Goal: Information Seeking & Learning: Understand process/instructions

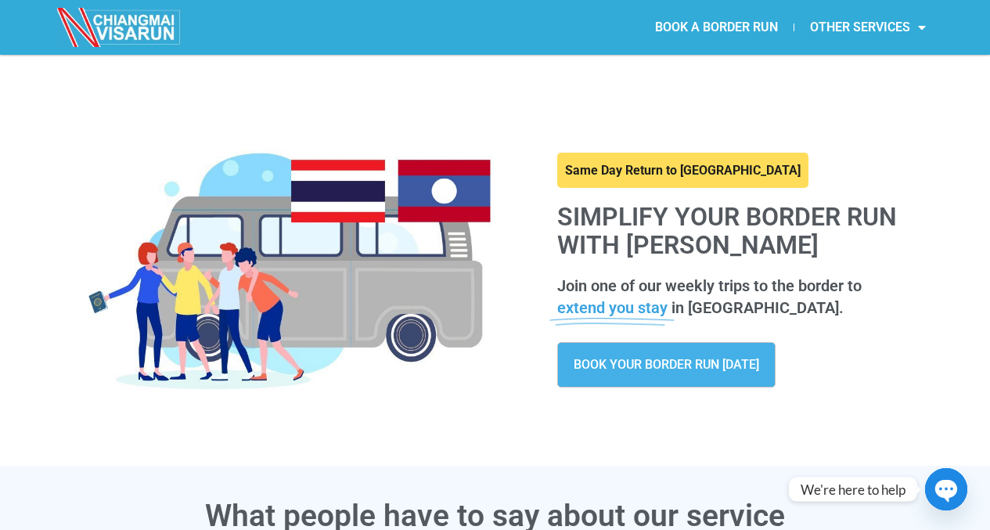
click at [614, 168] on link at bounding box center [682, 171] width 251 height 36
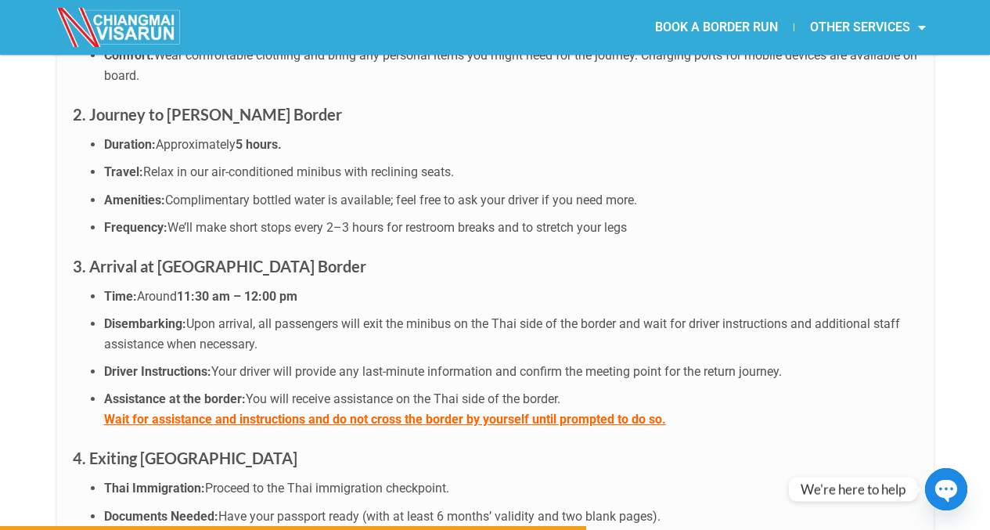
scroll to position [4318, 0]
click at [450, 411] on b "Wait for assistance and instructions and do not cross the border by yourself un…" at bounding box center [385, 418] width 562 height 15
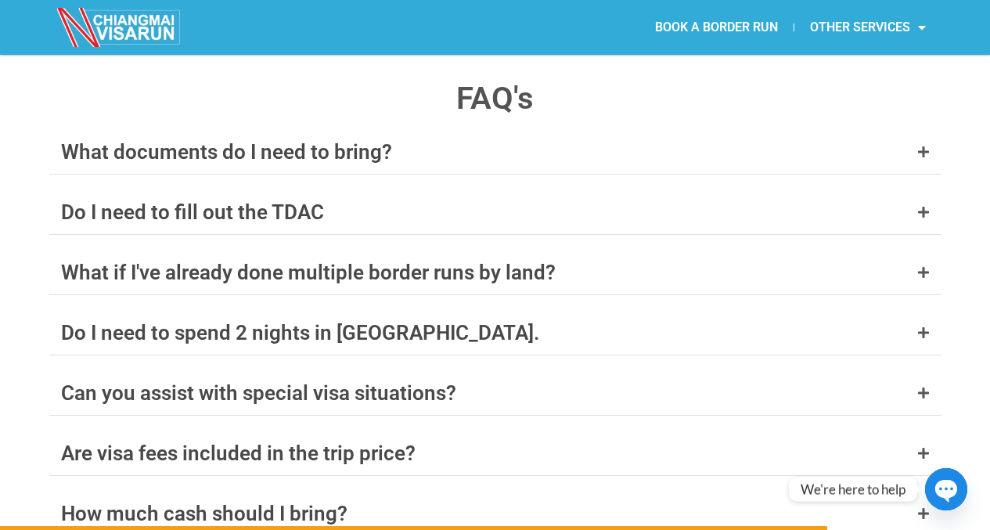
scroll to position [6101, 0]
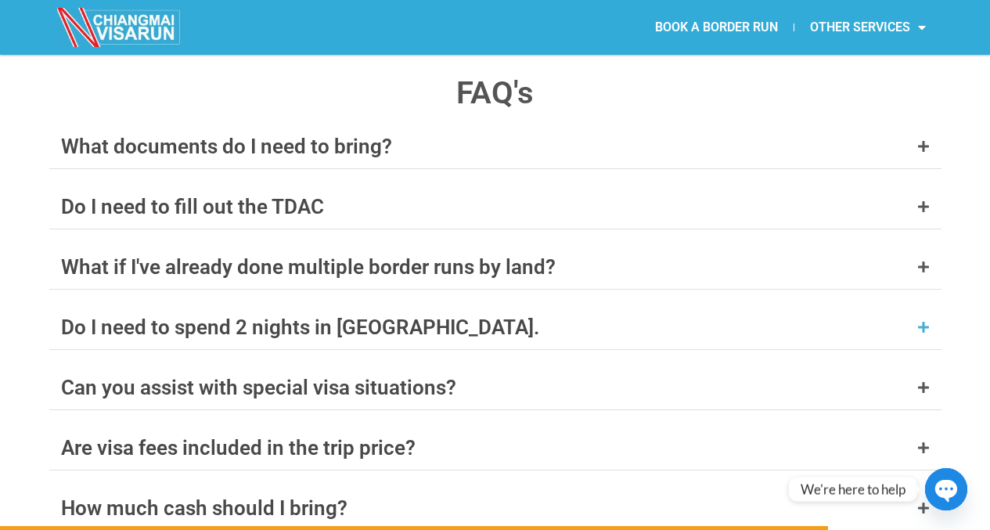
click at [928, 321] on icon at bounding box center [923, 327] width 13 height 13
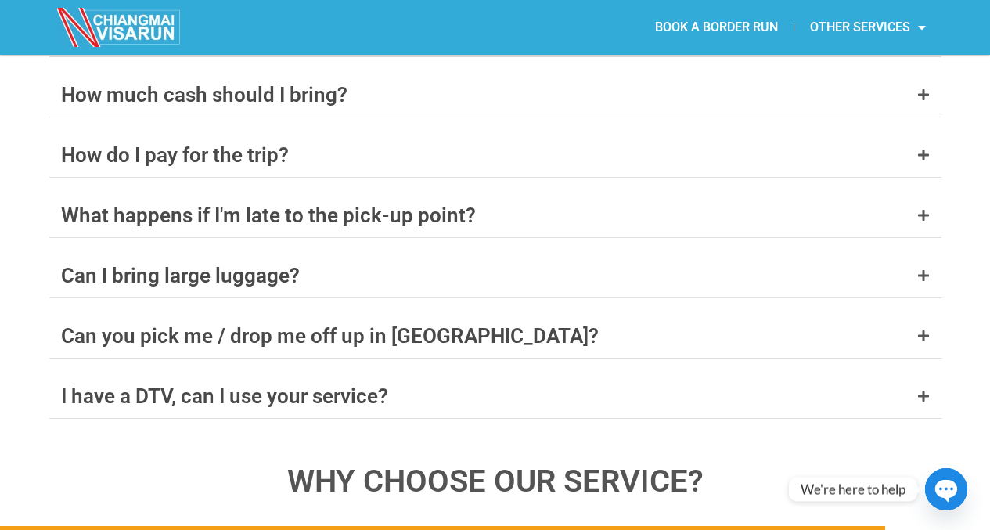
scroll to position [6582, 0]
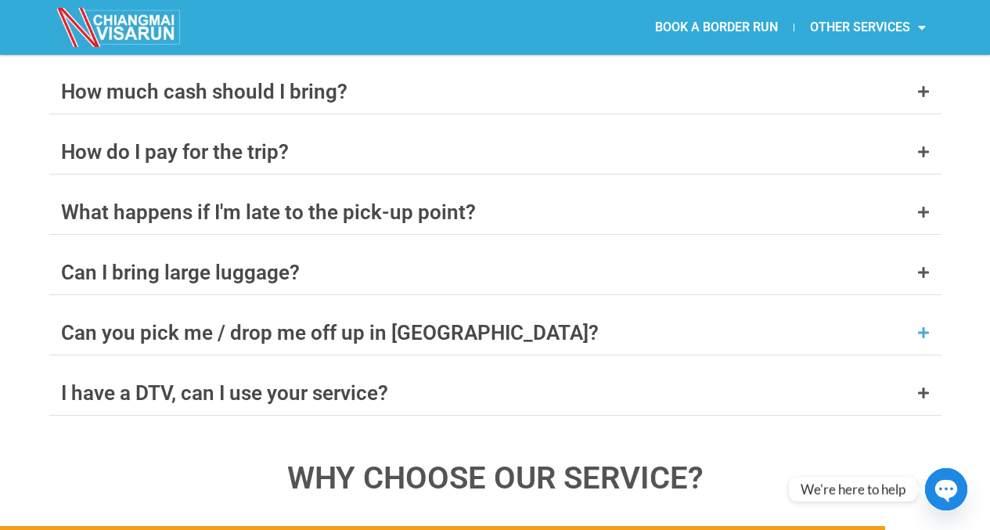
click at [365, 322] on div "Can you pick me / drop me off up in [GEOGRAPHIC_DATA]?" at bounding box center [329, 332] width 537 height 20
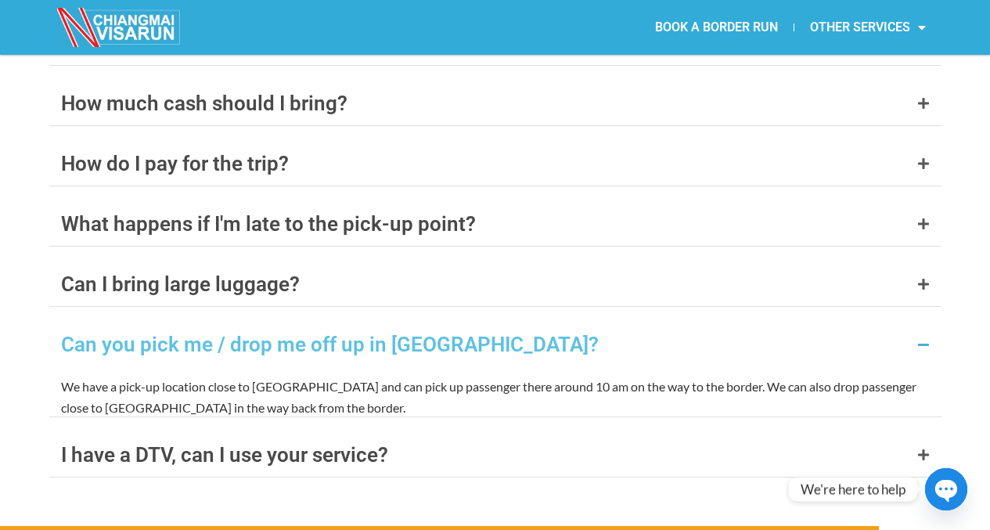
scroll to position [6517, 0]
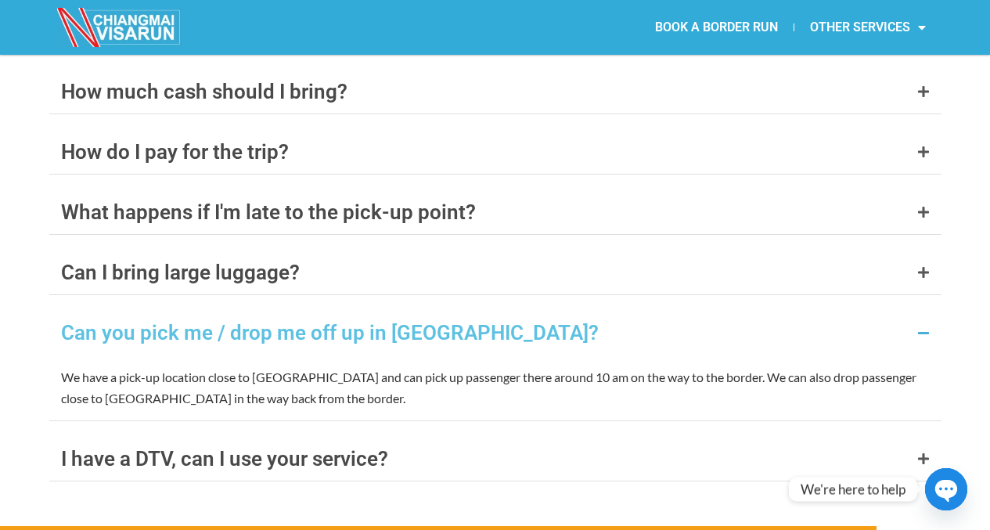
click at [365, 322] on div "Can you pick me / drop me off up in [GEOGRAPHIC_DATA]?" at bounding box center [329, 332] width 537 height 20
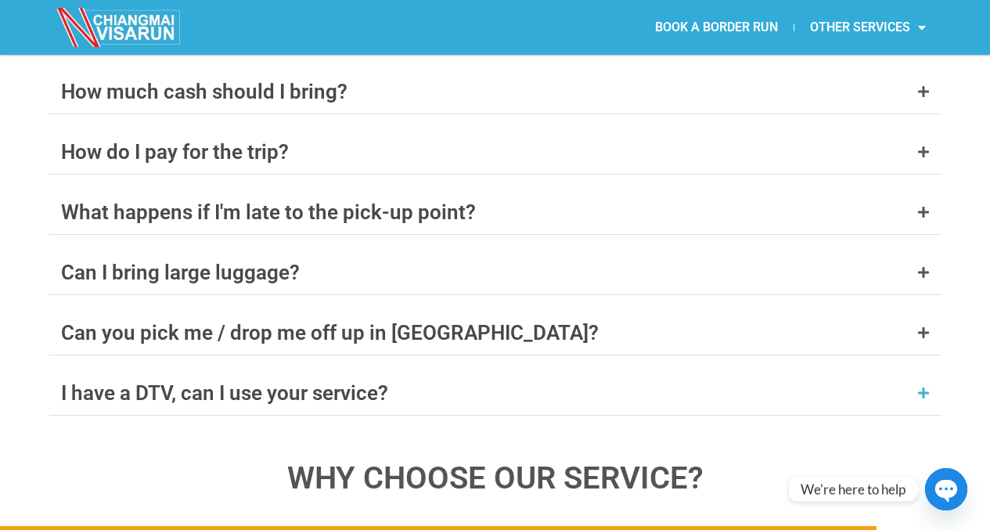
click at [326, 383] on div "I have a DTV, can I use your service?" at bounding box center [224, 393] width 327 height 20
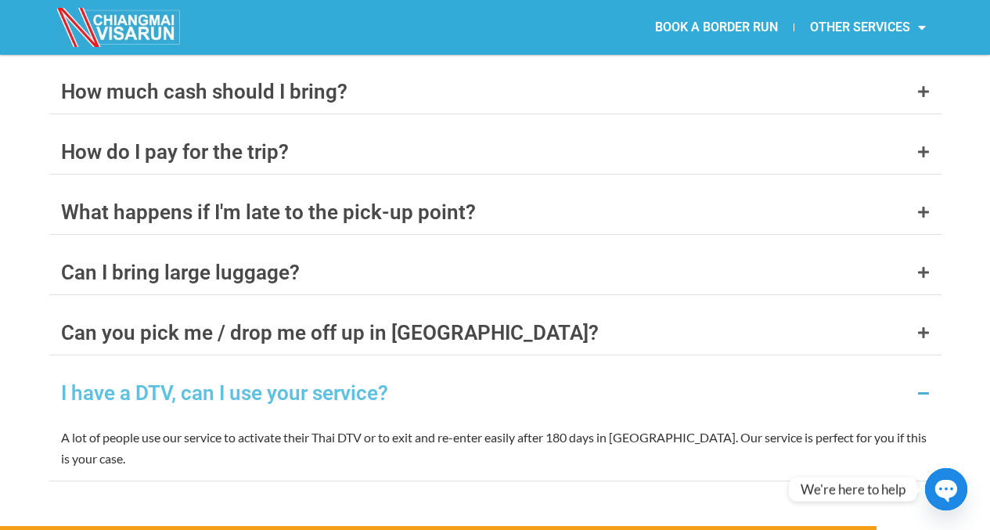
click at [327, 383] on div "I have a DTV, can I use your service?" at bounding box center [224, 393] width 327 height 20
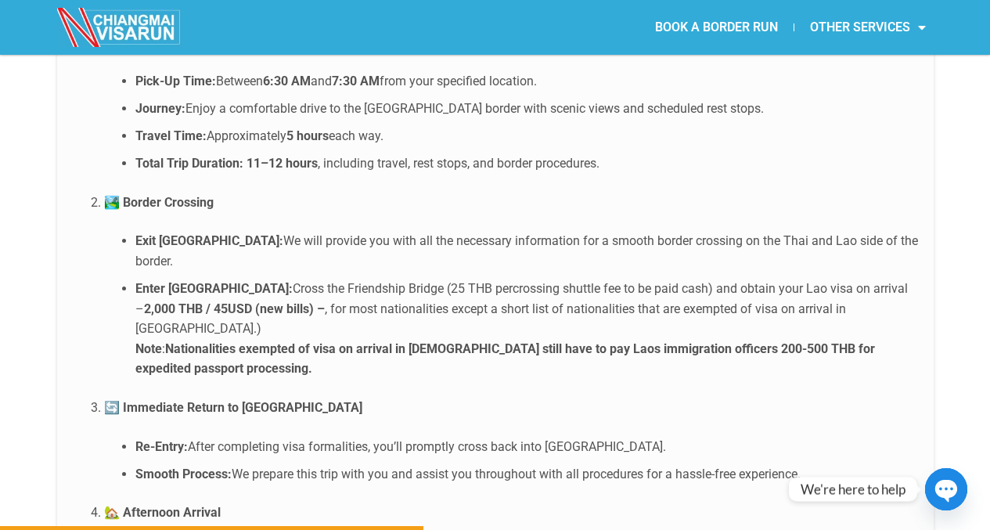
scroll to position [3118, 0]
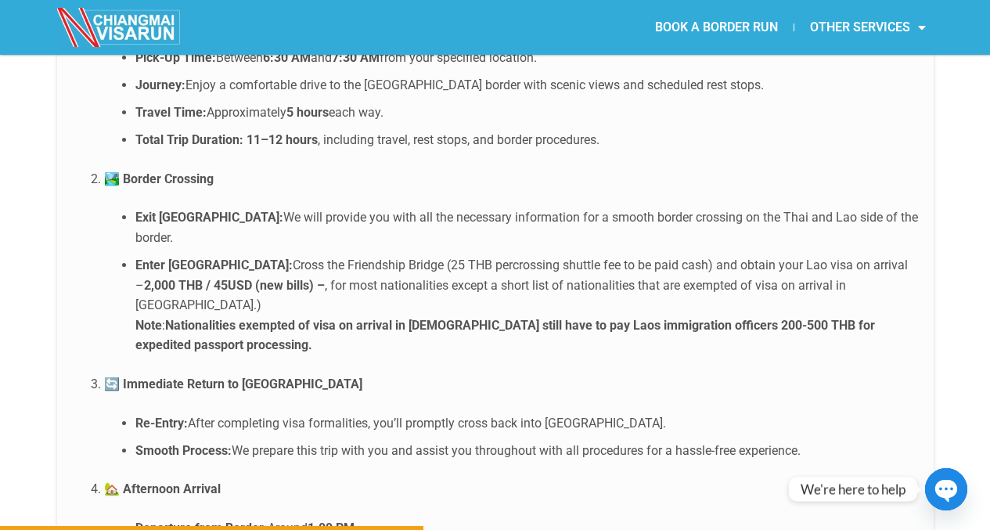
drag, startPoint x: 168, startPoint y: 246, endPoint x: 436, endPoint y: 244, distance: 267.5
click at [436, 318] on strong "Nationalities exempted of visa on arrival in [DEMOGRAPHIC_DATA] still have to p…" at bounding box center [504, 335] width 739 height 35
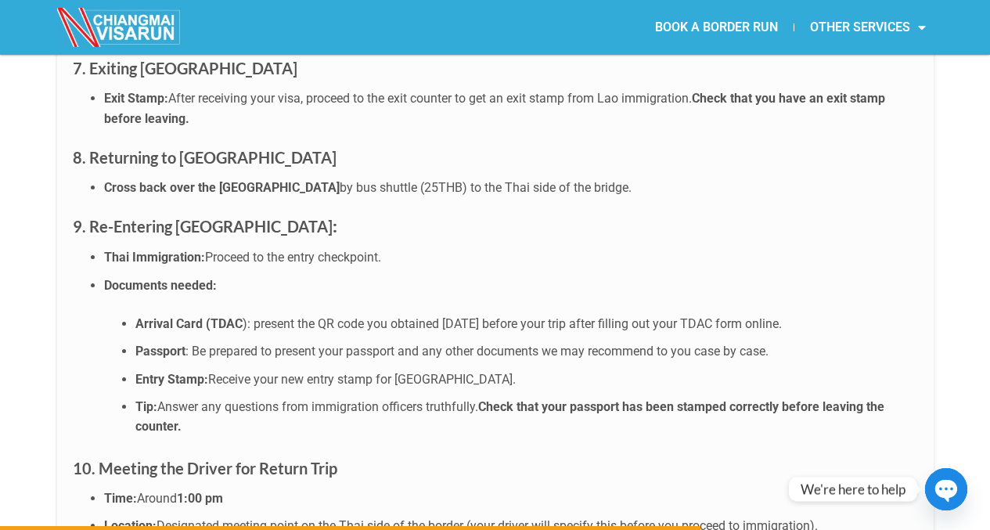
scroll to position [5160, 0]
